Goal: Find specific page/section: Find specific page/section

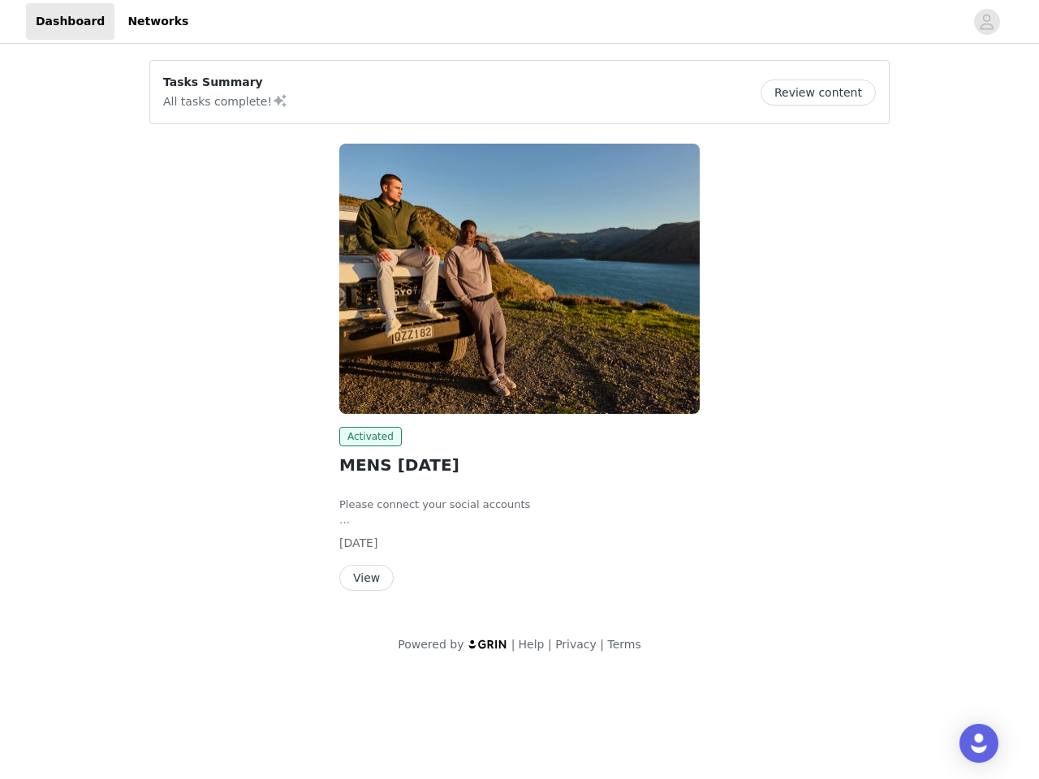
click at [520, 336] on img at bounding box center [519, 279] width 360 height 270
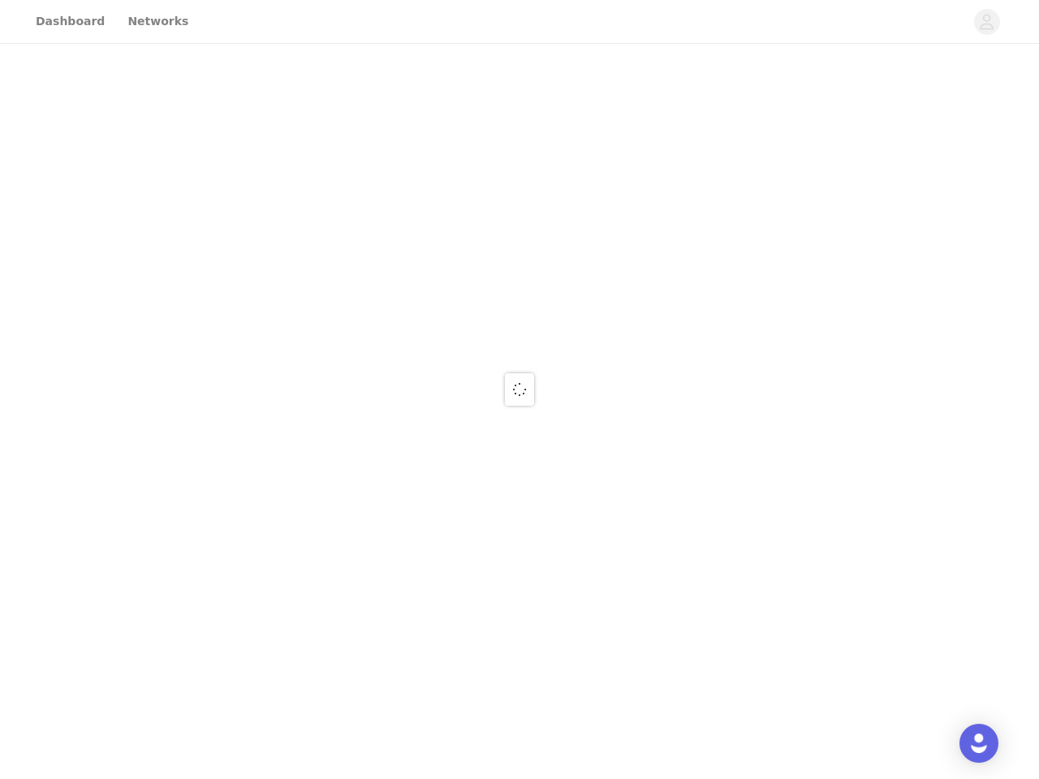
click at [987, 22] on div at bounding box center [519, 389] width 1039 height 779
click at [824, 93] on div at bounding box center [519, 389] width 1039 height 779
